Goal: Task Accomplishment & Management: Use online tool/utility

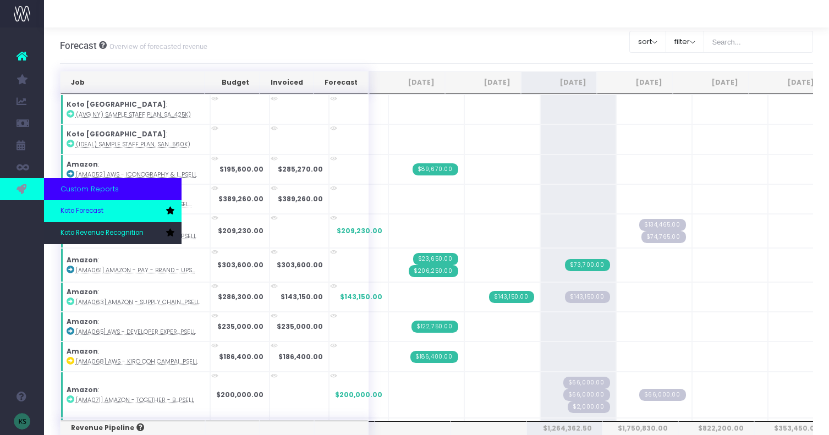
click at [75, 207] on span "Koto Forecast" at bounding box center [81, 211] width 43 height 10
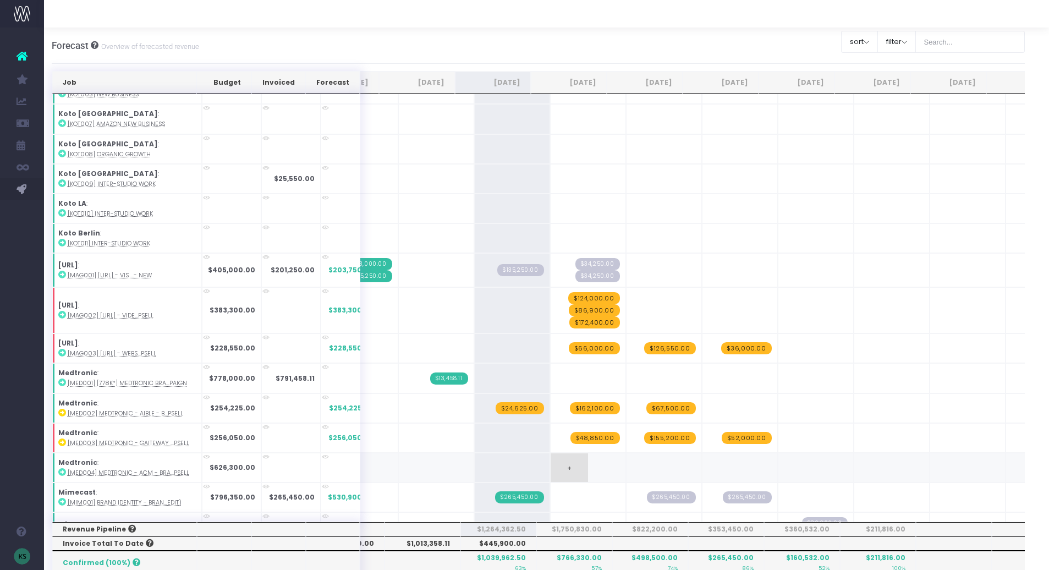
click at [556, 434] on span "+" at bounding box center [568, 467] width 37 height 29
type input "76300"
click at [636, 434] on span "+" at bounding box center [644, 467] width 37 height 29
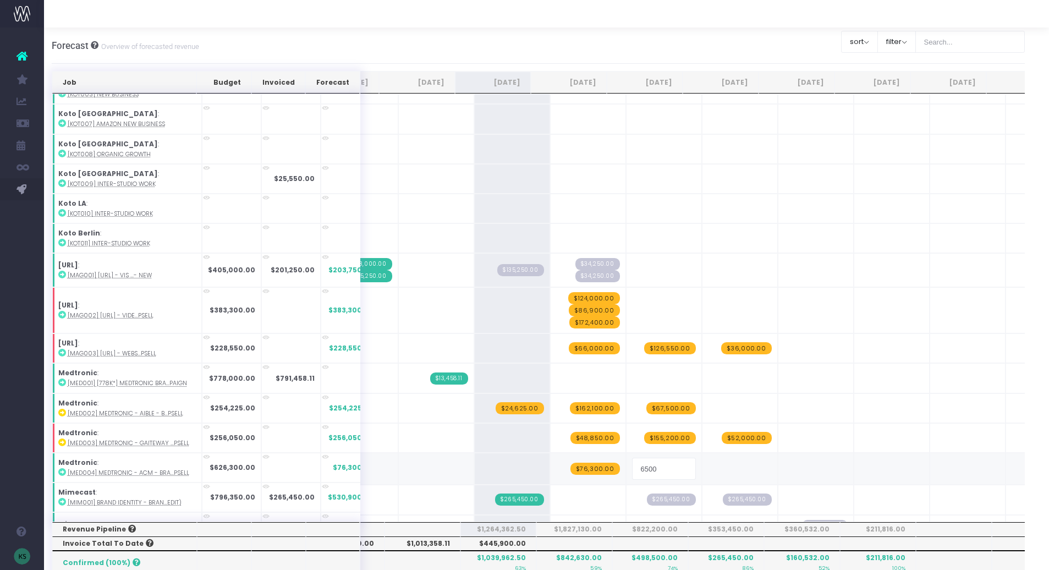
type input "65000"
click at [706, 434] on span "+" at bounding box center [720, 467] width 37 height 29
type input "215000"
click at [784, 434] on span "+" at bounding box center [796, 467] width 37 height 29
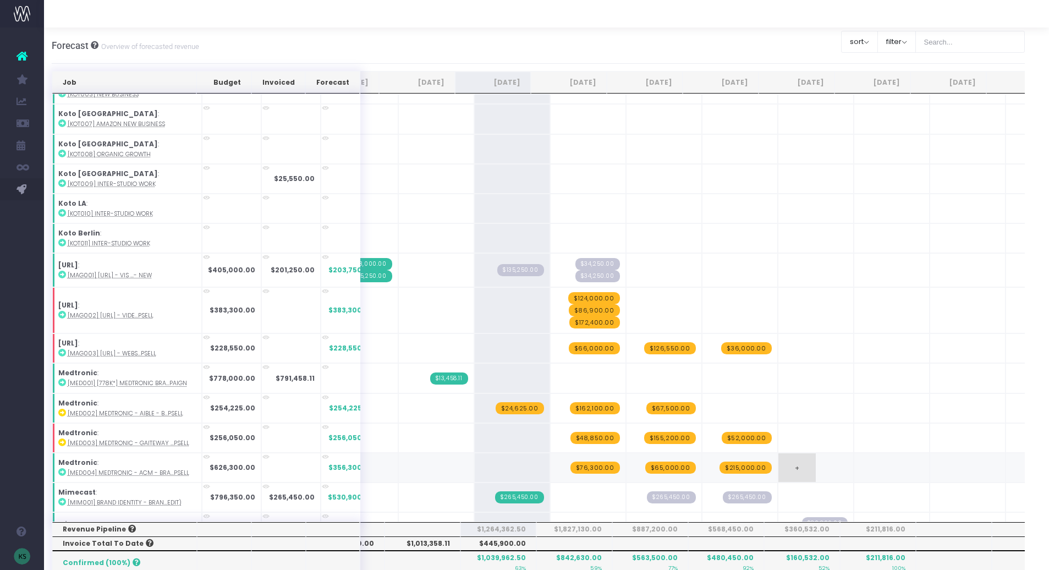
click at [784, 434] on span "+" at bounding box center [796, 467] width 37 height 29
type input "67500"
click at [778, 434] on span "+" at bounding box center [796, 467] width 37 height 29
click at [828, 434] on div "Job Budget Invoiced Forecast [DATE] Aug [DATE] Oct [DATE] Dec [DATE] Feb [DATE]…" at bounding box center [538, 535] width 973 height 928
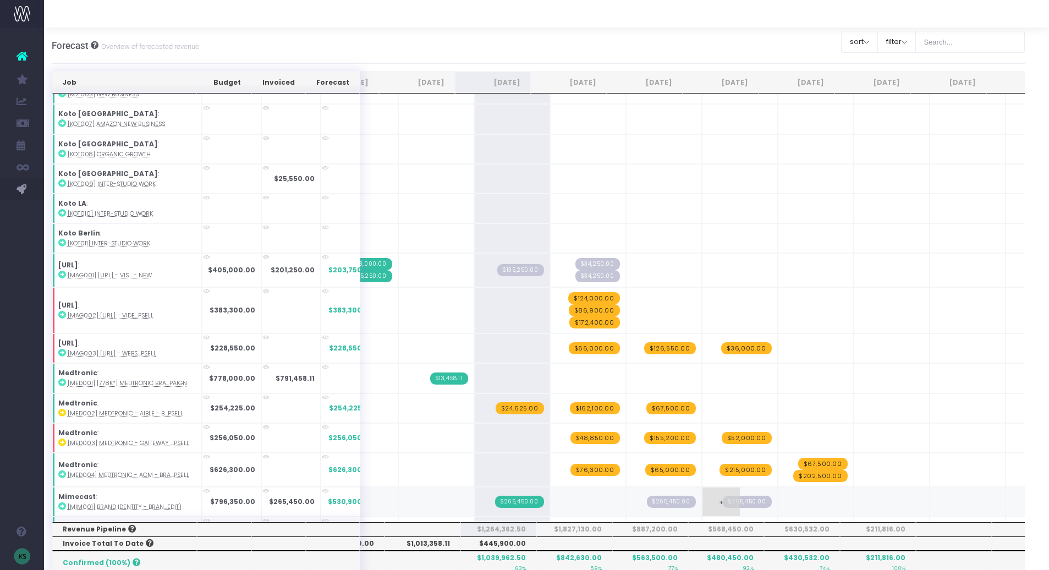
scroll to position [1100, 0]
